Goal: Task Accomplishment & Management: Use online tool/utility

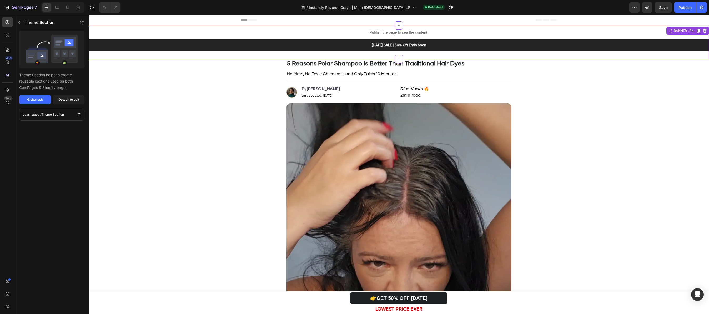
click at [389, 30] on p "Publish the page to see the content." at bounding box center [399, 33] width 620 height 6
click at [27, 103] on button "Global edit" at bounding box center [35, 99] width 32 height 9
click at [270, 33] on p "Publish the page to see the content." at bounding box center [399, 33] width 620 height 6
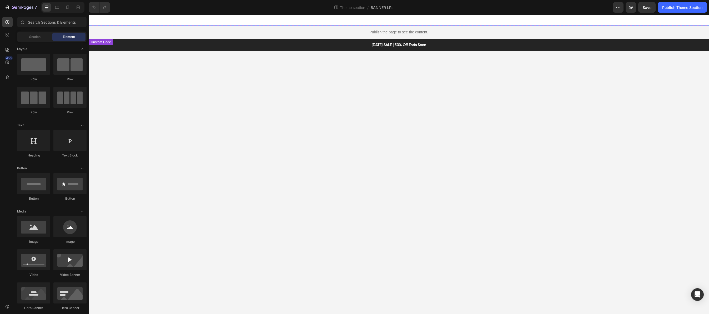
click at [368, 32] on p "Publish the page to see the content." at bounding box center [399, 32] width 620 height 6
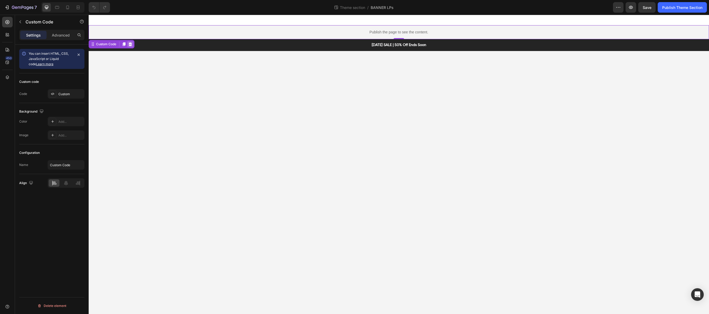
click at [131, 44] on icon at bounding box center [130, 44] width 4 height 4
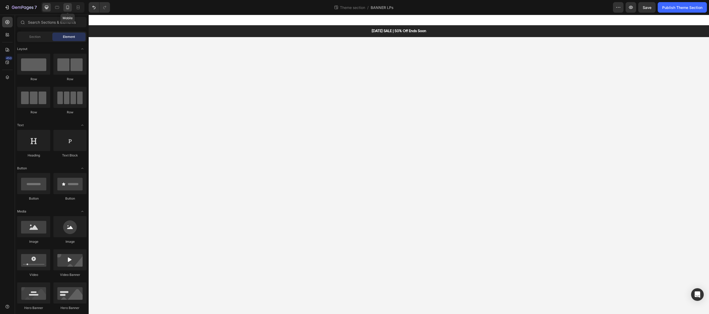
click at [70, 8] on div at bounding box center [67, 7] width 8 height 8
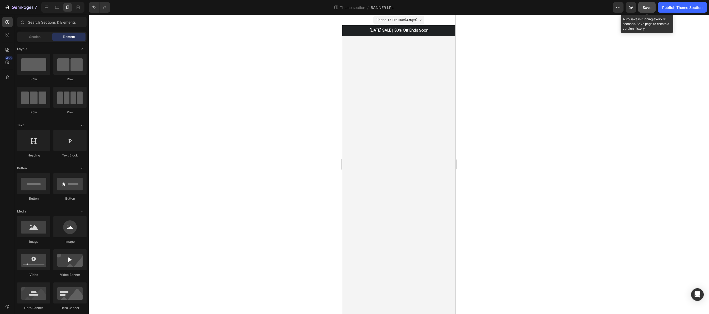
click at [648, 10] on div "Save" at bounding box center [647, 8] width 9 height 6
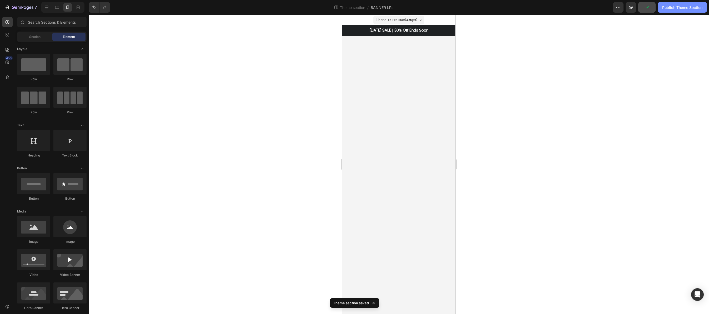
click at [674, 9] on div "Publish Theme Section" at bounding box center [682, 8] width 40 height 6
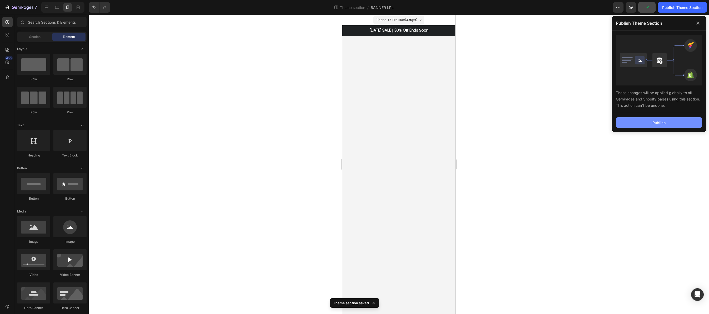
click at [658, 124] on div "Publish" at bounding box center [658, 123] width 13 height 6
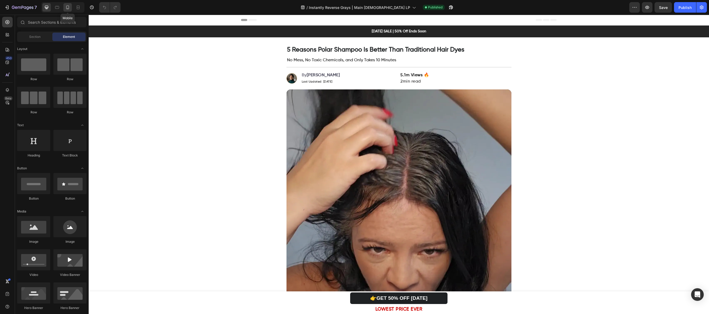
click at [69, 3] on div at bounding box center [67, 7] width 8 height 8
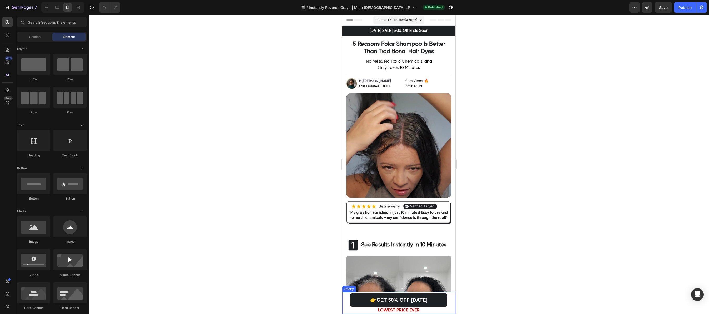
click at [346, 293] on div "👉GET 50% OFF TODAY Button LOWEST PRICE EVER Text block Sticky" at bounding box center [398, 303] width 113 height 22
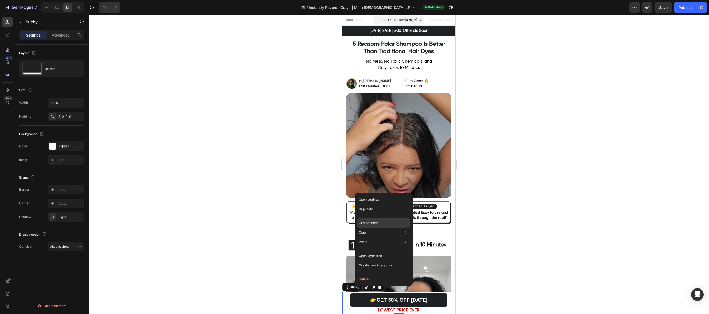
click at [373, 223] on p "Custom code" at bounding box center [369, 223] width 20 height 5
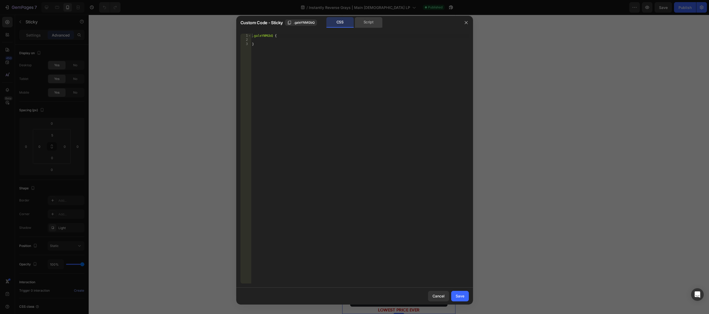
click at [359, 22] on div "Script" at bounding box center [369, 22] width 28 height 11
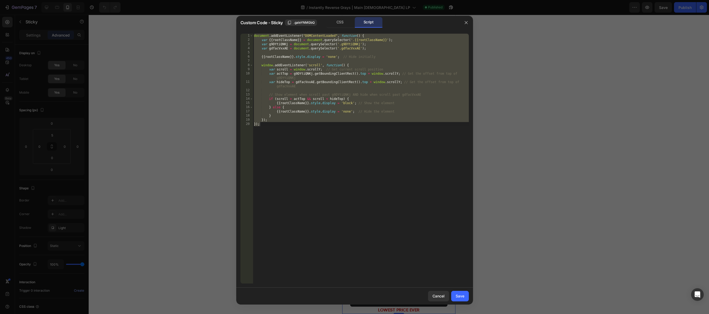
click at [352, 151] on div "document . addEventListener ( "DOMContentLoaded" , function ( ) { var {{ rootCl…" at bounding box center [361, 163] width 216 height 258
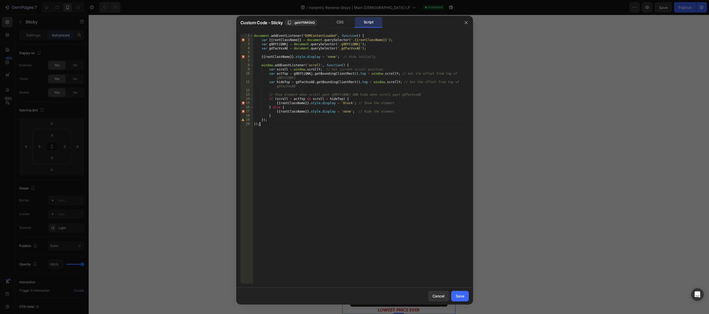
type textarea "}); });"
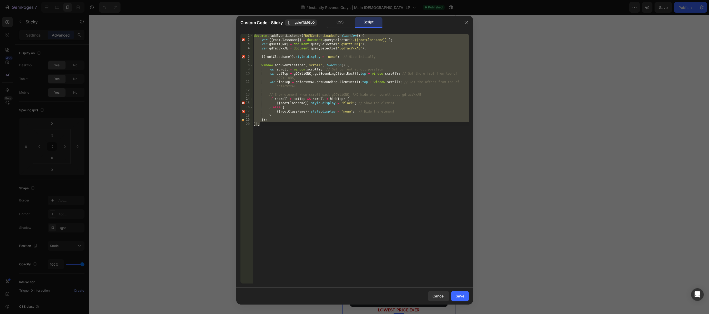
paste textarea
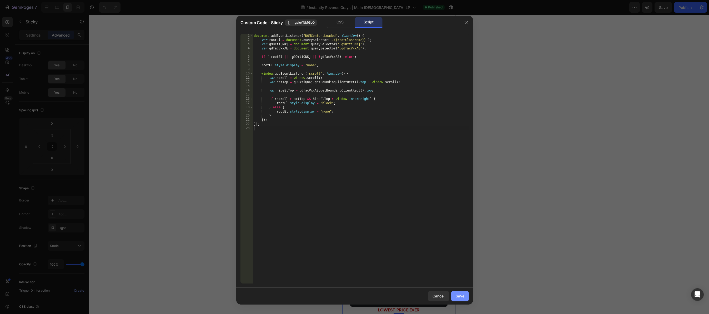
click at [459, 294] on div "Save" at bounding box center [460, 296] width 9 height 6
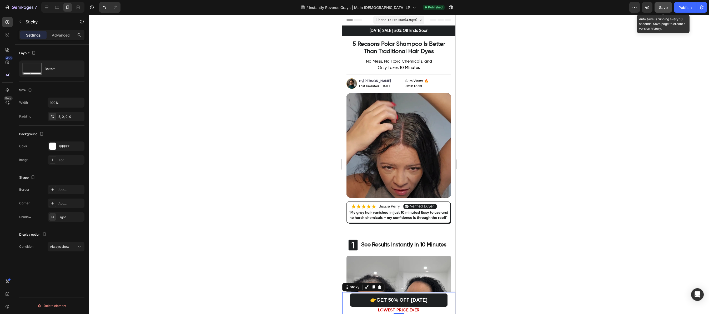
click at [661, 9] on span "Save" at bounding box center [663, 7] width 9 height 4
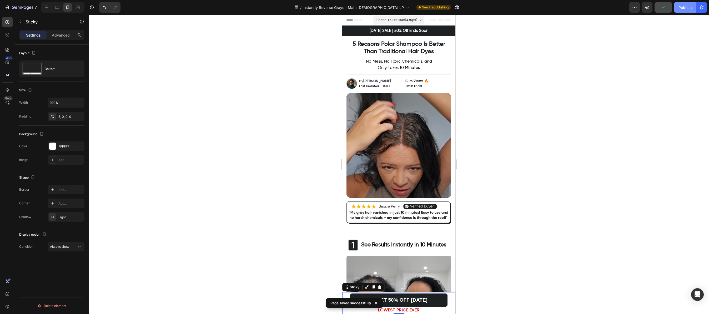
click at [684, 11] on button "Publish" at bounding box center [685, 7] width 22 height 11
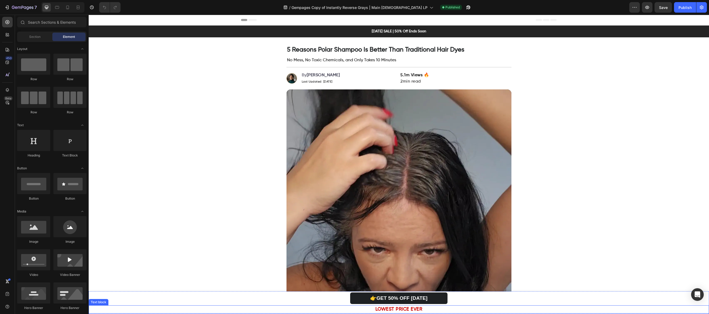
click at [129, 305] on div "LOWEST PRICE EVER" at bounding box center [399, 309] width 620 height 8
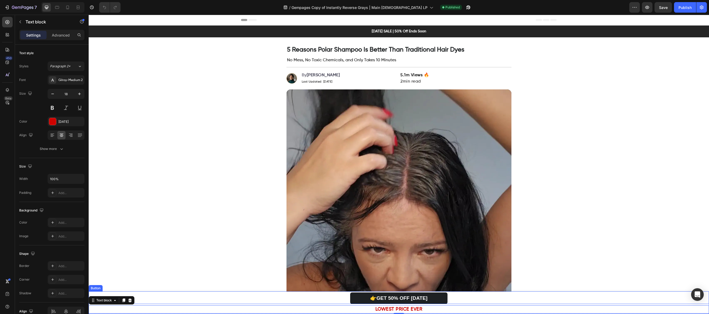
click at [111, 291] on div "👉GET 50% OFF TODAY Button" at bounding box center [399, 297] width 620 height 13
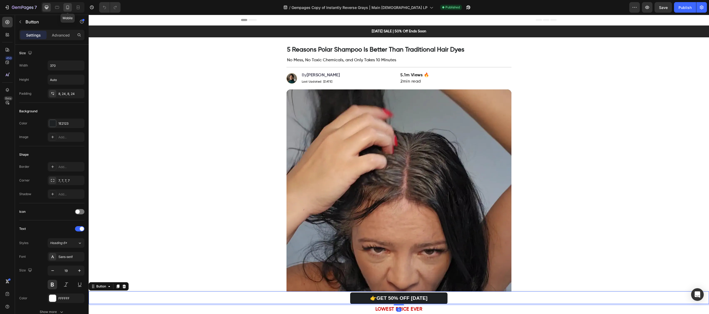
click at [64, 9] on div at bounding box center [67, 7] width 8 height 8
type input "50"
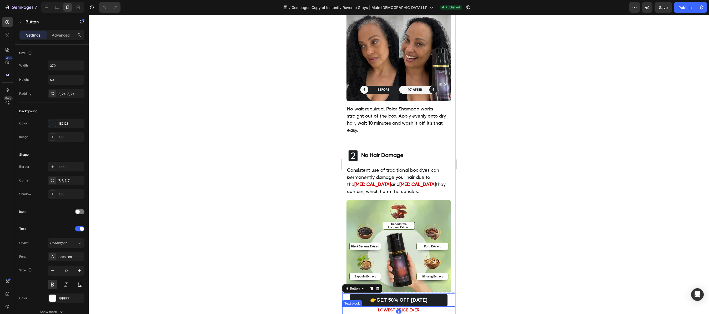
scroll to position [260, 0]
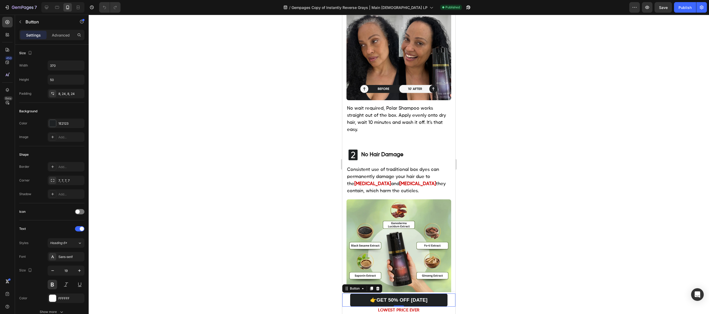
click at [498, 270] on div at bounding box center [399, 164] width 620 height 299
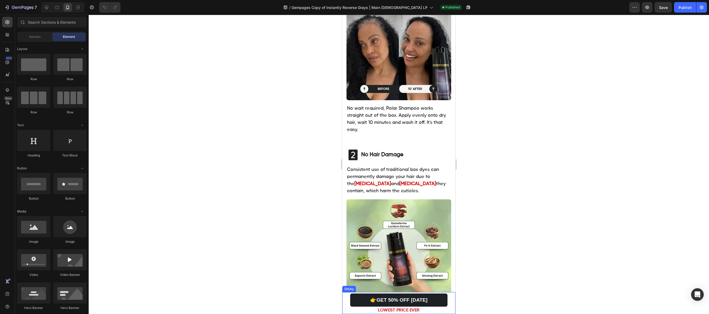
click at [359, 292] on div "👉GET 50% OFF TODAY Button LOWEST PRICE EVER Text block Sticky" at bounding box center [398, 303] width 113 height 22
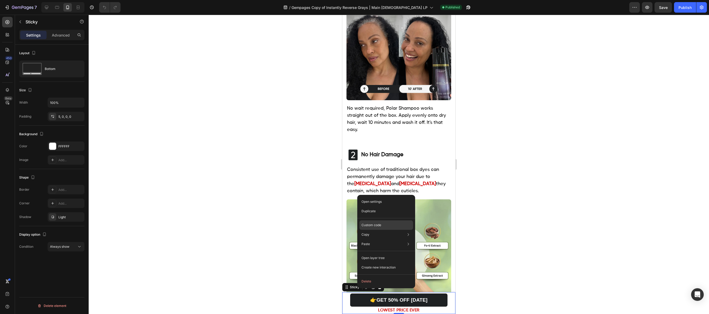
click at [372, 226] on p "Custom code" at bounding box center [371, 225] width 20 height 5
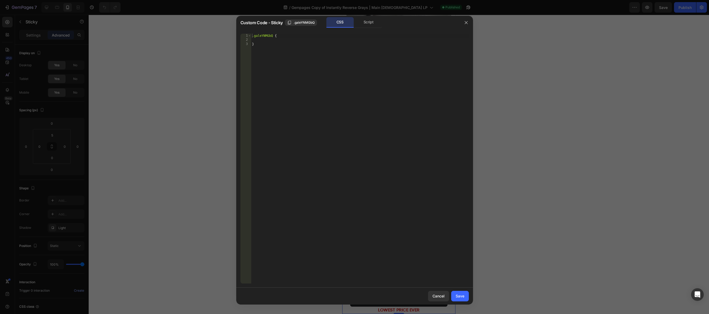
click at [368, 16] on div "Custom Code - Sticky .galeYNMGbQ CSS Script" at bounding box center [347, 23] width 223 height 14
click at [369, 23] on div "Script" at bounding box center [369, 22] width 28 height 11
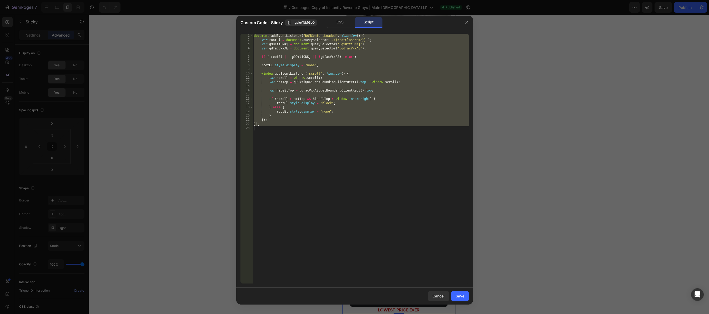
click at [340, 78] on div "document . addEventListener ( "DOMContentLoaded" , function ( ) { var rootEl = …" at bounding box center [361, 163] width 216 height 258
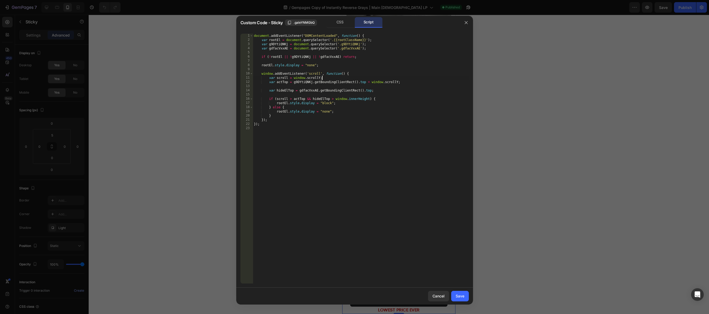
type textarea "});"
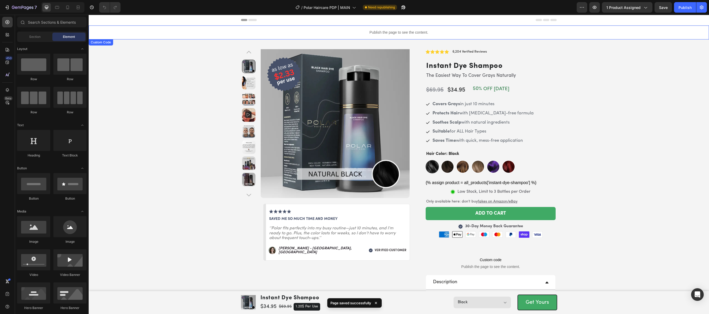
click at [341, 32] on p "Publish the page to see the content." at bounding box center [399, 33] width 620 height 6
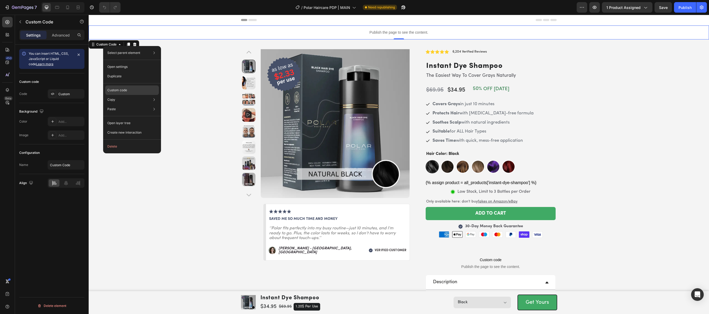
click at [120, 90] on p "Custom code" at bounding box center [117, 90] width 20 height 5
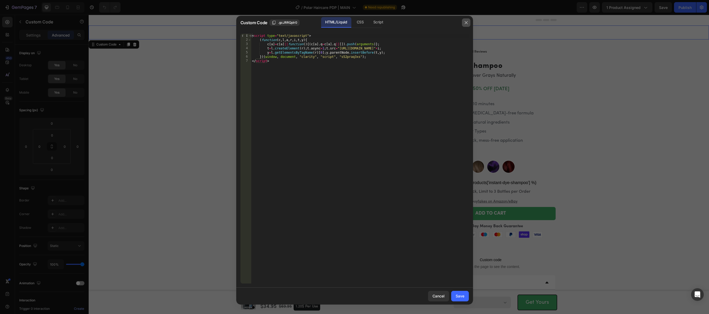
click at [463, 24] on button "button" at bounding box center [466, 22] width 8 height 8
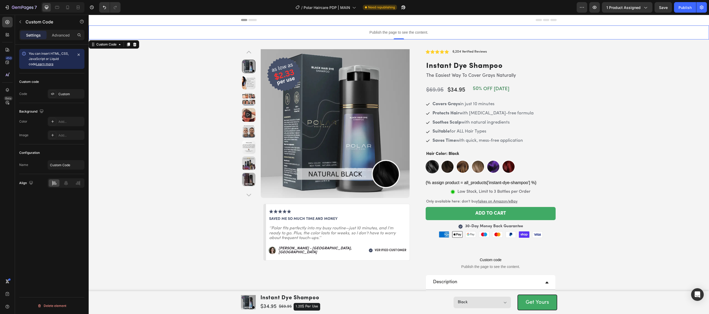
click at [138, 44] on div "Custom Code" at bounding box center [114, 44] width 50 height 8
click at [5, 92] on icon at bounding box center [7, 89] width 5 height 5
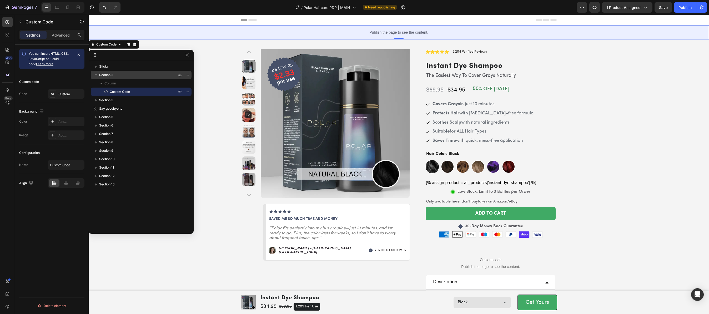
click at [109, 74] on span "Section 2" at bounding box center [106, 74] width 14 height 5
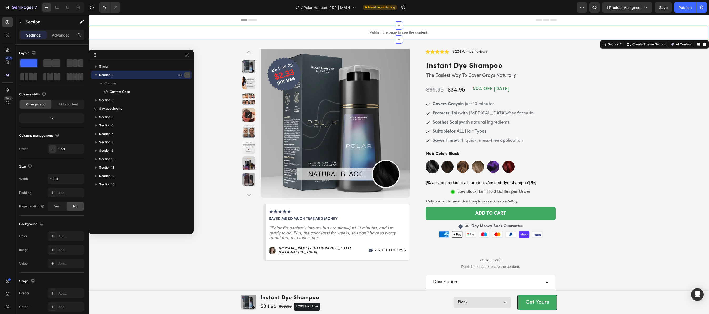
click at [186, 76] on icon "button" at bounding box center [187, 75] width 4 height 4
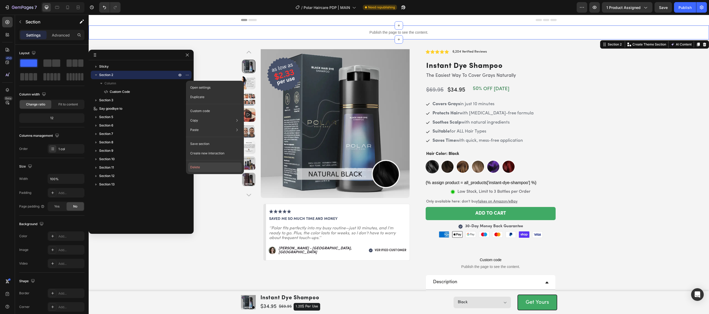
click at [196, 165] on button "Delete" at bounding box center [215, 167] width 54 height 9
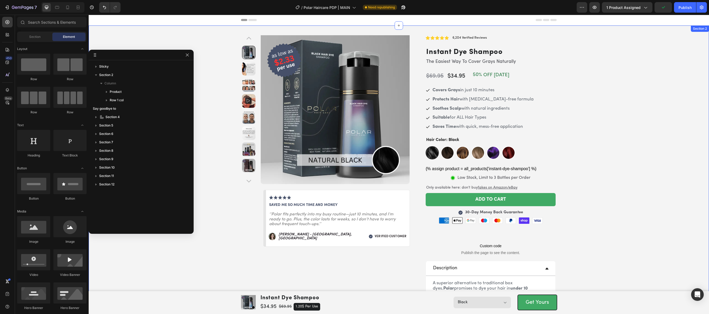
click at [649, 73] on div "Product Images Image saved me so much time and money Text Block ‘’Polar fits pe…" at bounding box center [399, 256] width 620 height 442
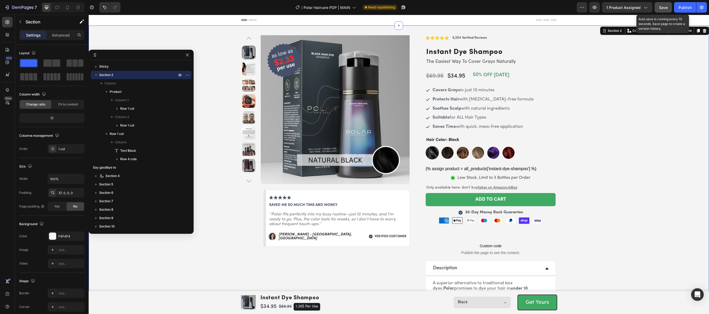
click at [659, 11] on button "Save" at bounding box center [662, 7] width 17 height 11
click at [681, 6] on div "Publish" at bounding box center [684, 8] width 13 height 6
